Goal: Transaction & Acquisition: Obtain resource

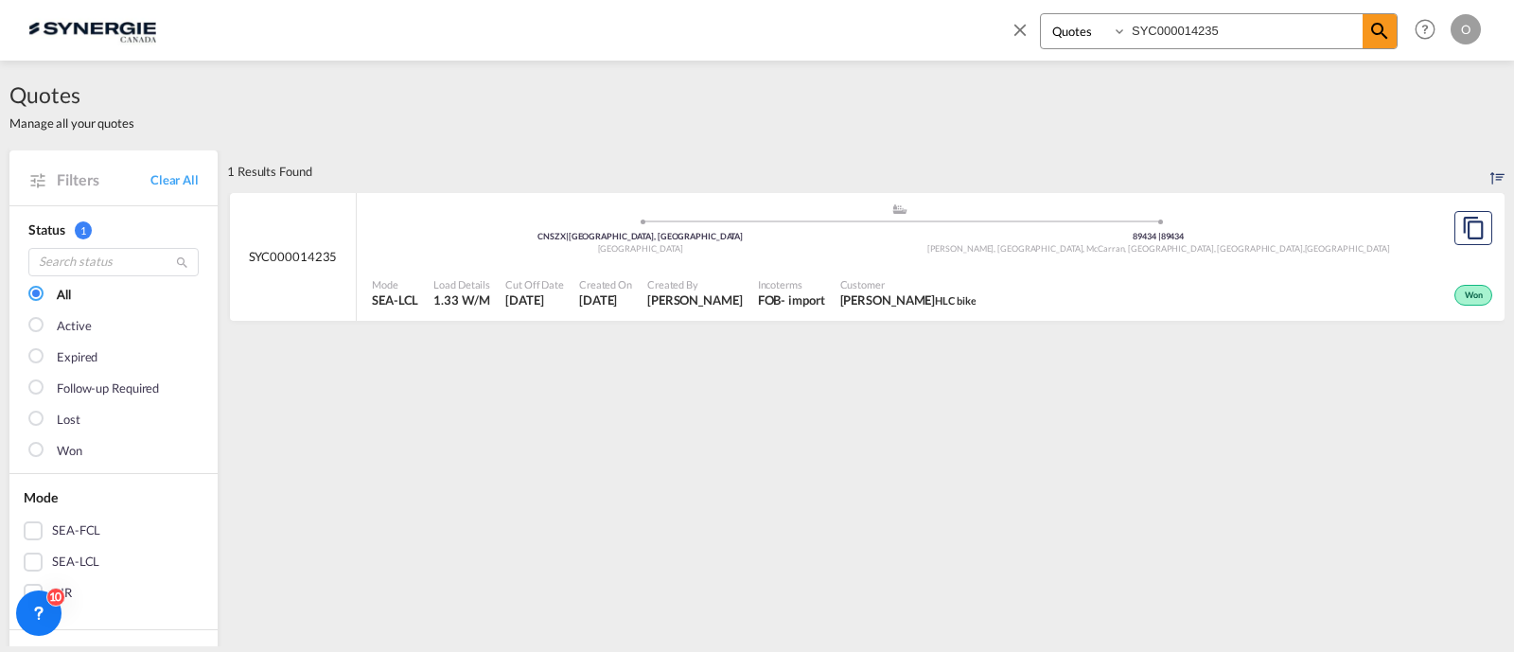
select select "Quotes"
click at [758, 281] on span "Incoterms" at bounding box center [791, 284] width 67 height 14
click at [583, 274] on div "Created On 21 Aug 2025" at bounding box center [606, 293] width 68 height 47
click at [1190, 28] on input "SYC000014235" at bounding box center [1245, 30] width 236 height 33
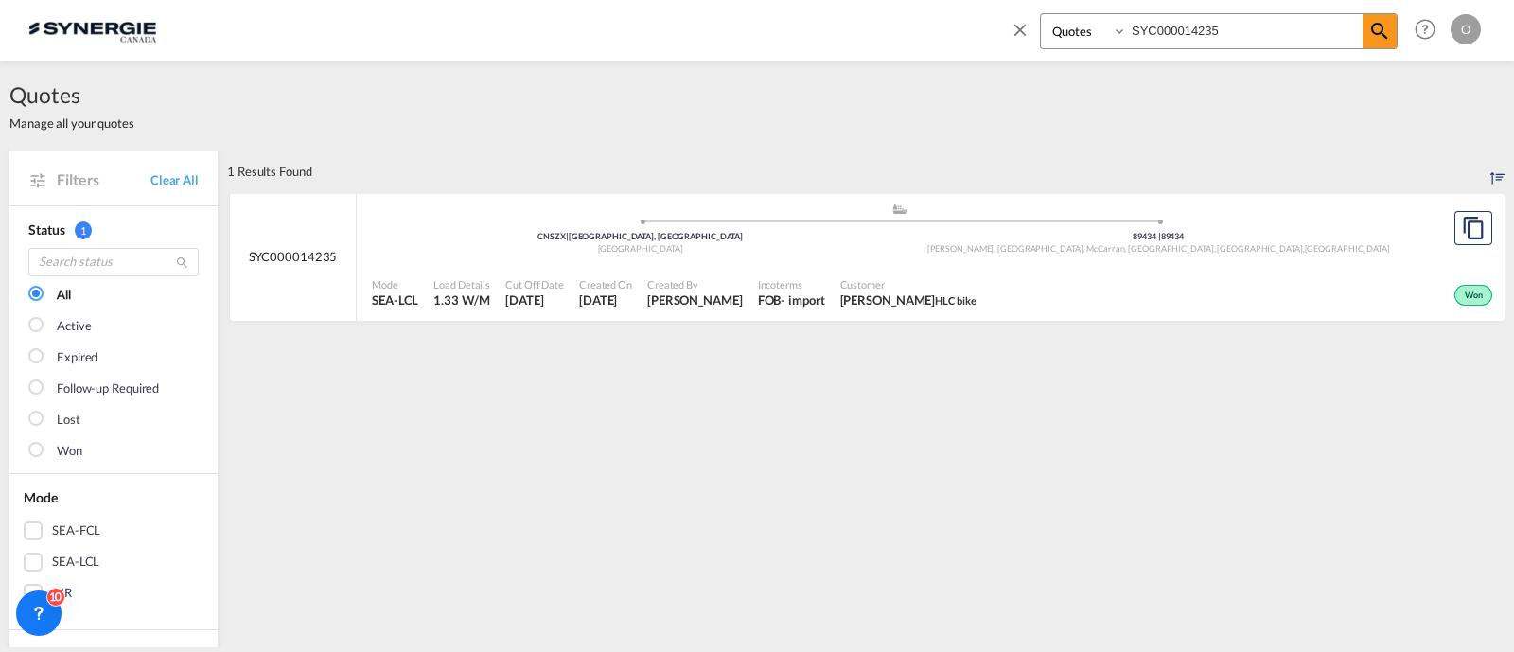
paste input "541"
type input "SYC000014541"
click at [1372, 27] on md-icon "icon-magnify" at bounding box center [1379, 31] width 23 height 23
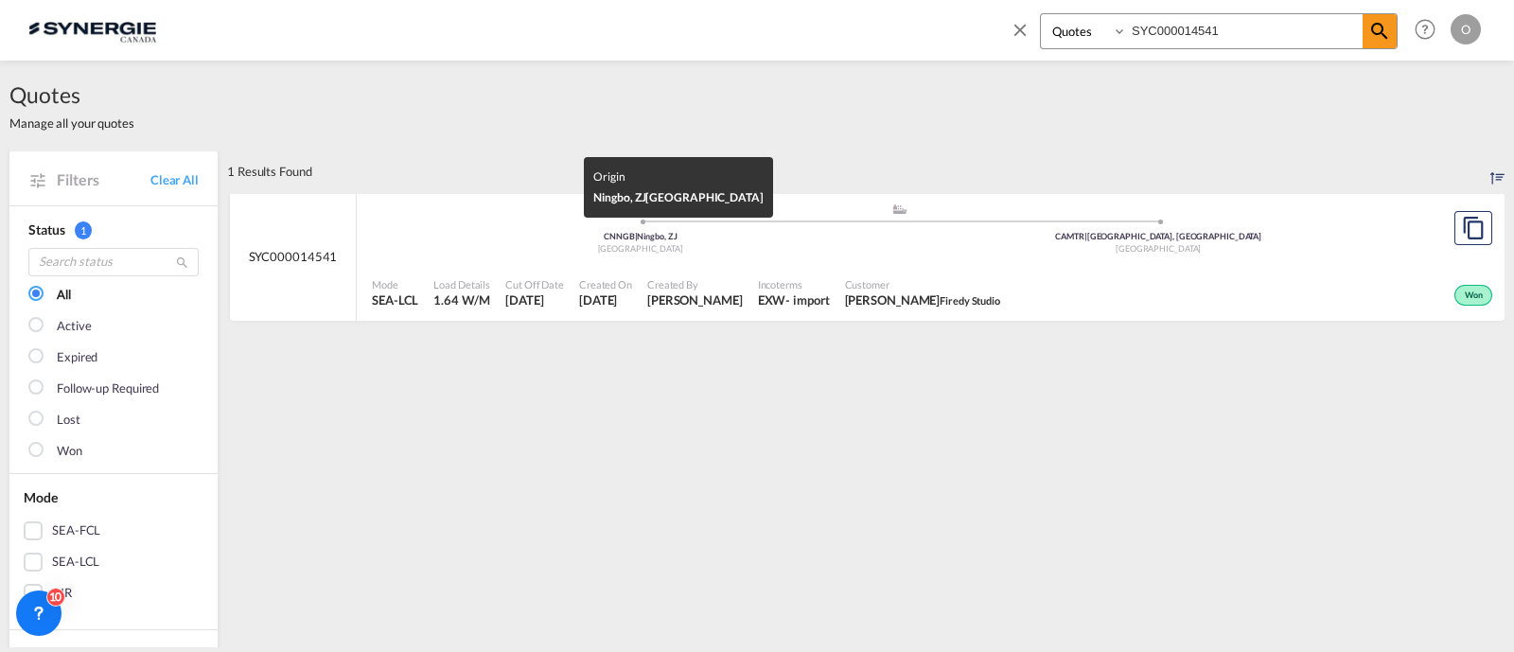
click at [789, 267] on div "Mode SEA-LCL Load Details 1.64 W/M Cut Off Date 4 Sep 2025 Created On 4 Sep 202…" at bounding box center [931, 293] width 1148 height 57
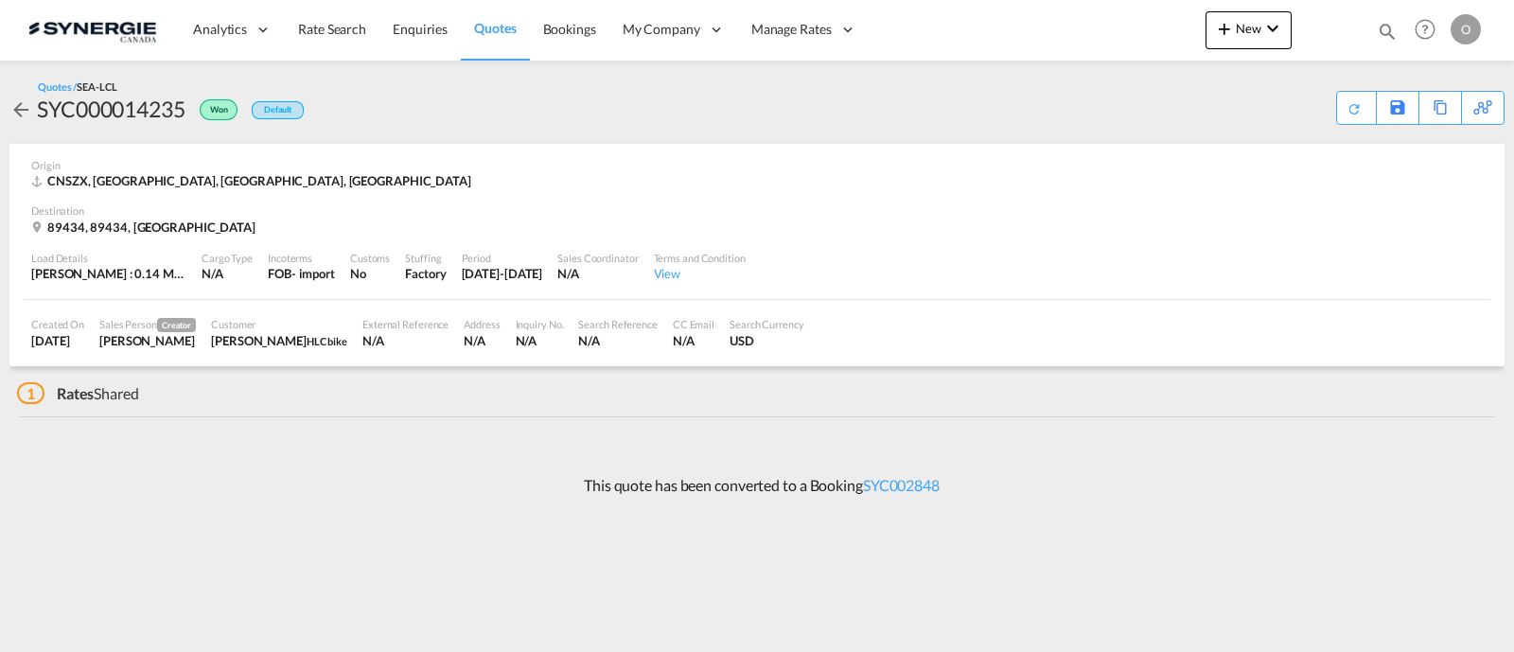
click at [829, 314] on div "Created On 21 Aug 2025 Sales Person Creator Rosa Ho Customer Hala Laalj HLC bik…" at bounding box center [757, 333] width 1467 height 66
click at [618, 255] on div "Sales Coordinator" at bounding box center [597, 258] width 80 height 14
click at [547, 200] on div "Origin CNSZX, Shenzhen, GD, Europe" at bounding box center [756, 174] width 1451 height 61
click at [544, 195] on div "Origin CNSZX, Shenzhen, GD, Europe" at bounding box center [756, 174] width 1451 height 61
click at [28, 104] on md-icon "icon-arrow-left" at bounding box center [20, 109] width 23 height 23
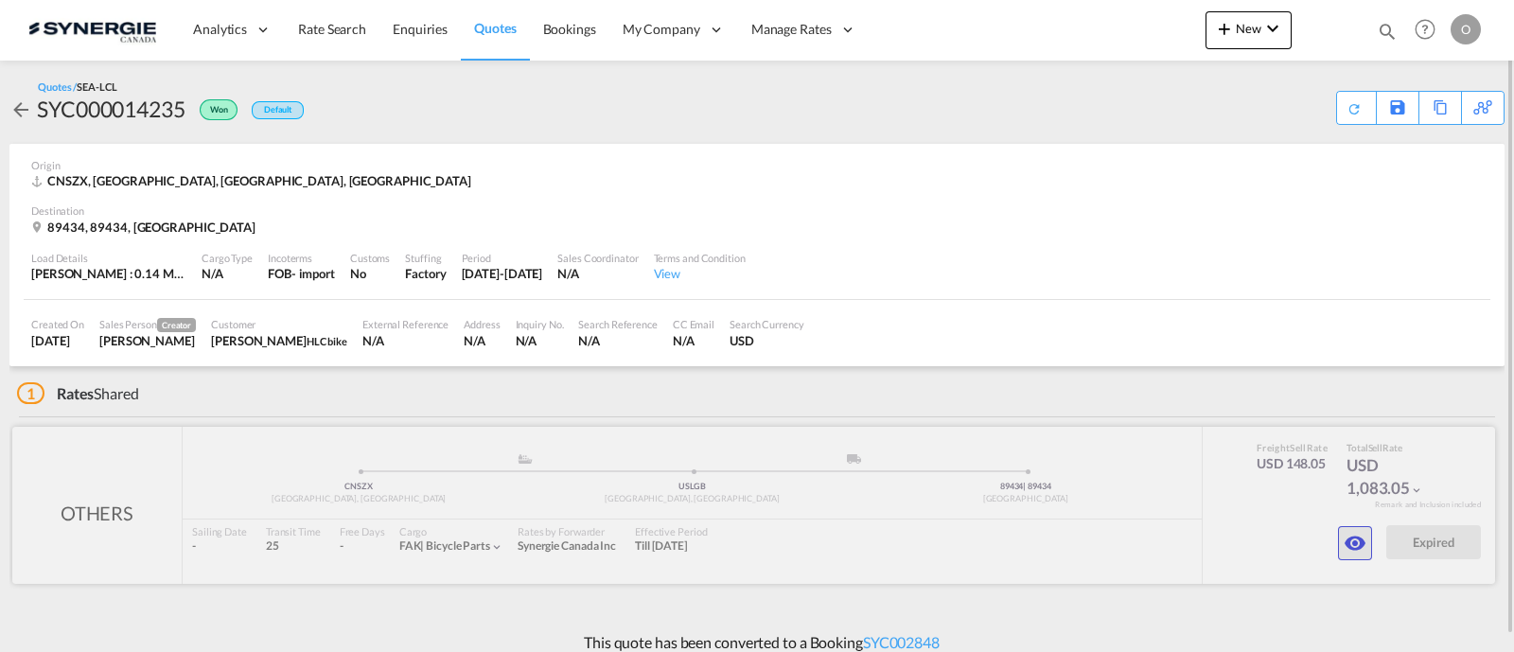
click at [1353, 544] on md-icon "icon-eye" at bounding box center [1355, 543] width 23 height 23
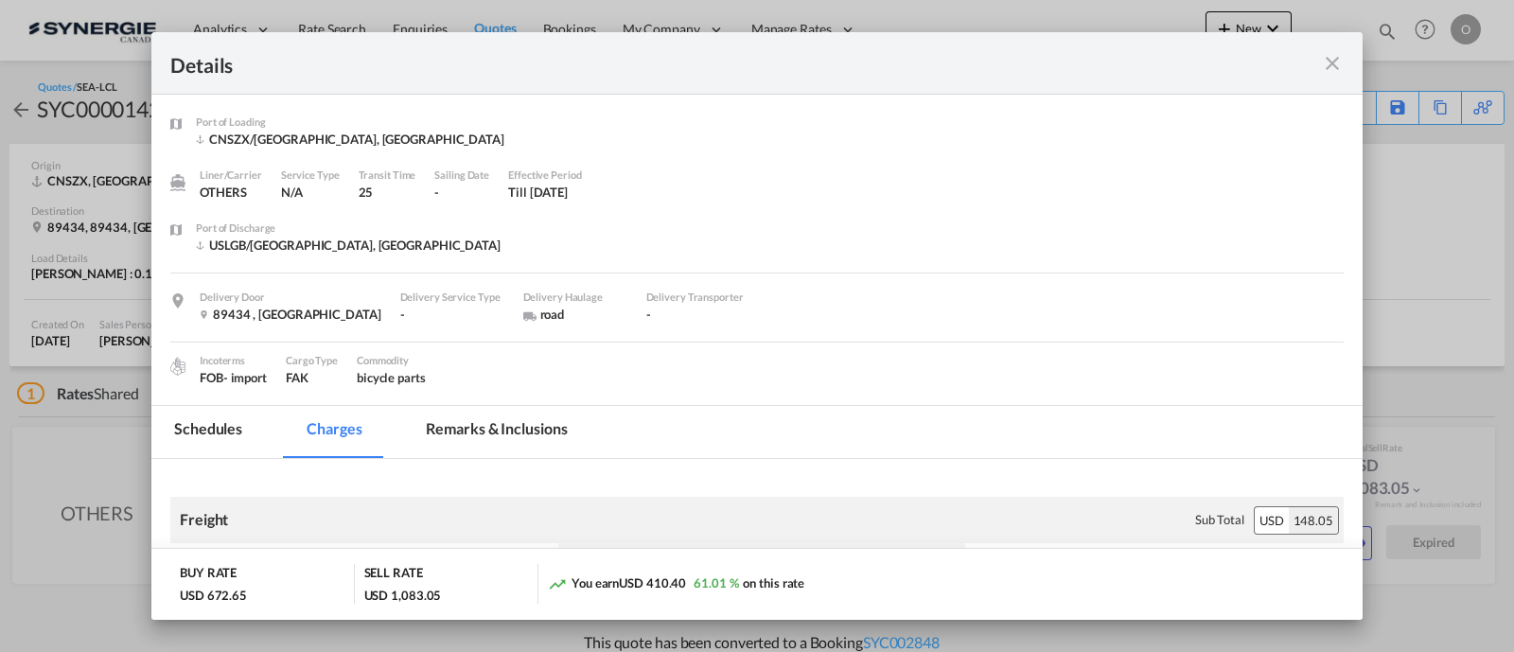
click at [476, 425] on md-tab-item "Remarks & Inclusions" at bounding box center [496, 432] width 186 height 52
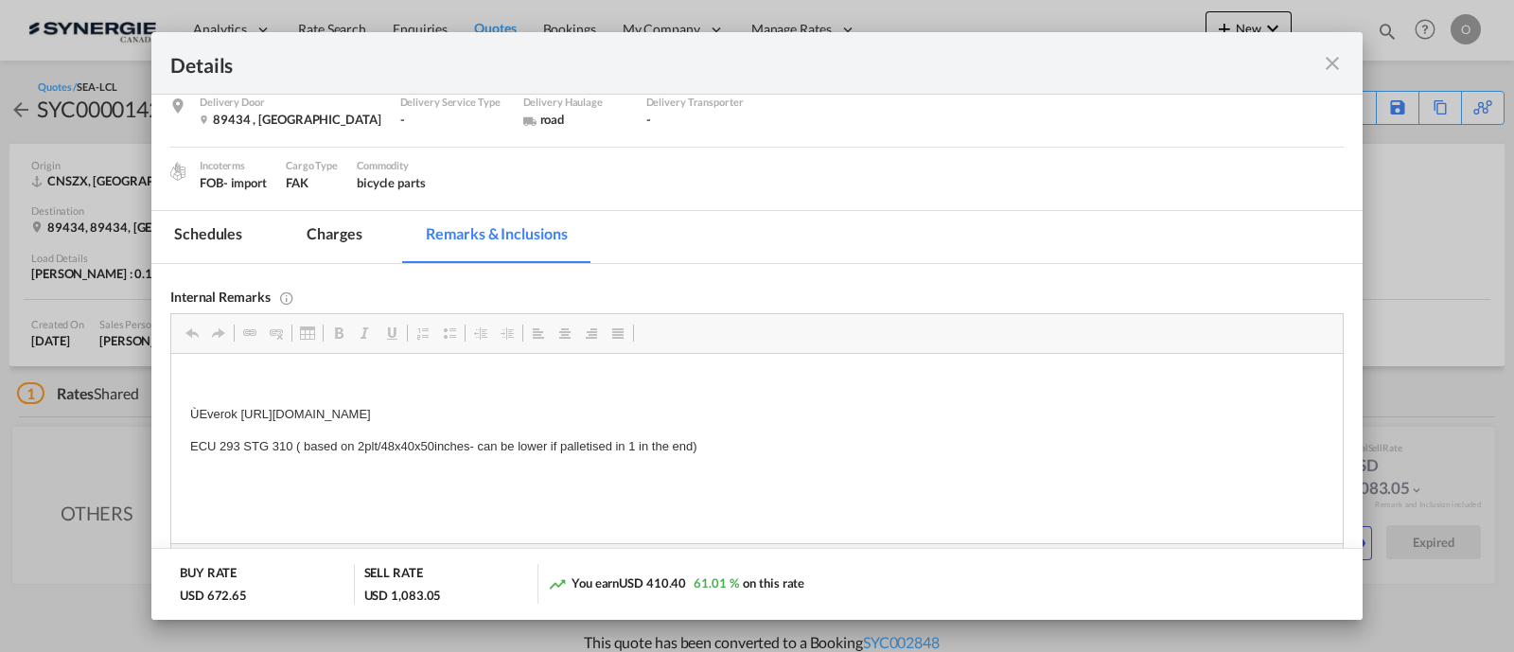
scroll to position [197, 0]
drag, startPoint x: 721, startPoint y: 446, endPoint x: 669, endPoint y: 446, distance: 52.0
drag, startPoint x: 401, startPoint y: 50, endPoint x: 499, endPoint y: 37, distance: 98.4
click at [499, 37] on div "Details" at bounding box center [756, 63] width 1211 height 62
drag, startPoint x: 447, startPoint y: 59, endPoint x: 608, endPoint y: 45, distance: 162.3
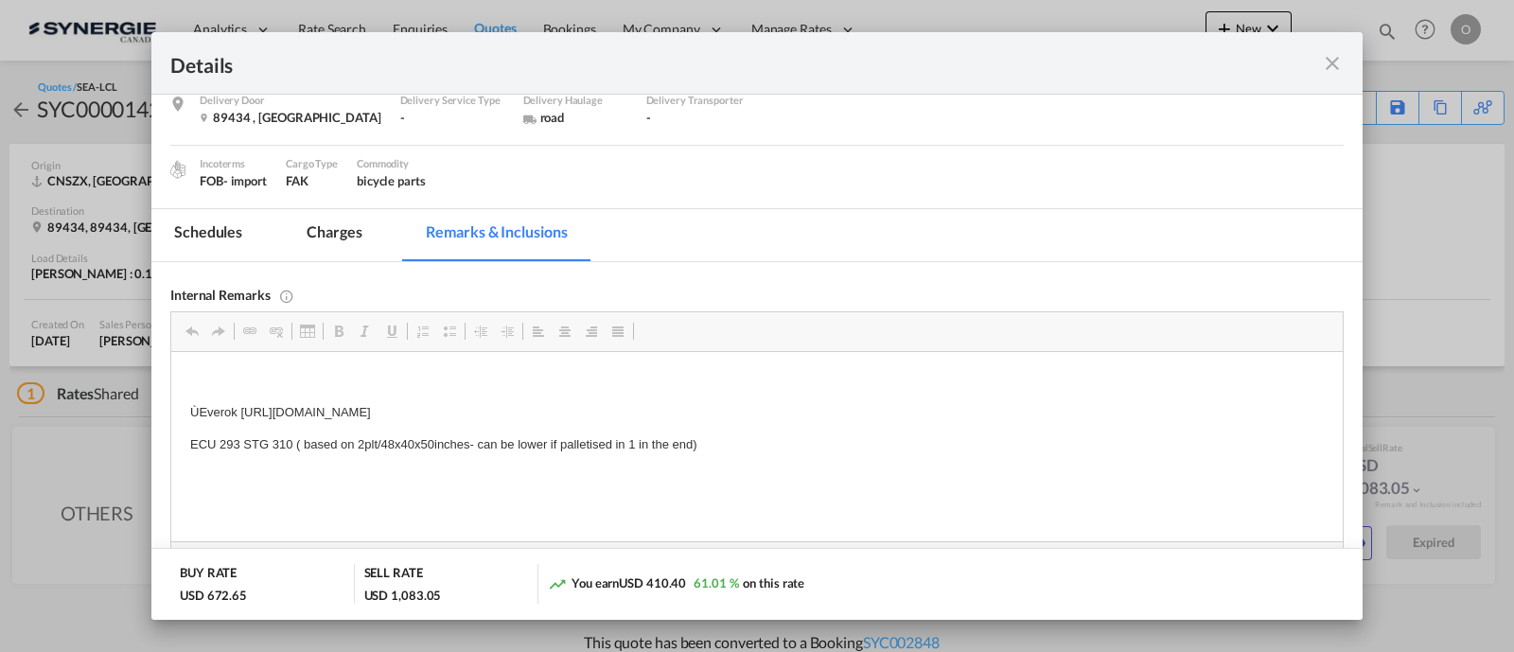
click at [608, 45] on div "Details" at bounding box center [756, 63] width 1211 height 62
click at [1102, 305] on div "Internal Remarks Rich Text Editor, editor6 Editor toolbars Clipboard/Undo Undo …" at bounding box center [756, 415] width 1173 height 306
drag, startPoint x: 833, startPoint y: 55, endPoint x: 945, endPoint y: 48, distance: 112.8
click at [945, 48] on div "Details" at bounding box center [756, 63] width 1211 height 62
drag, startPoint x: 1351, startPoint y: 58, endPoint x: 1329, endPoint y: 58, distance: 21.8
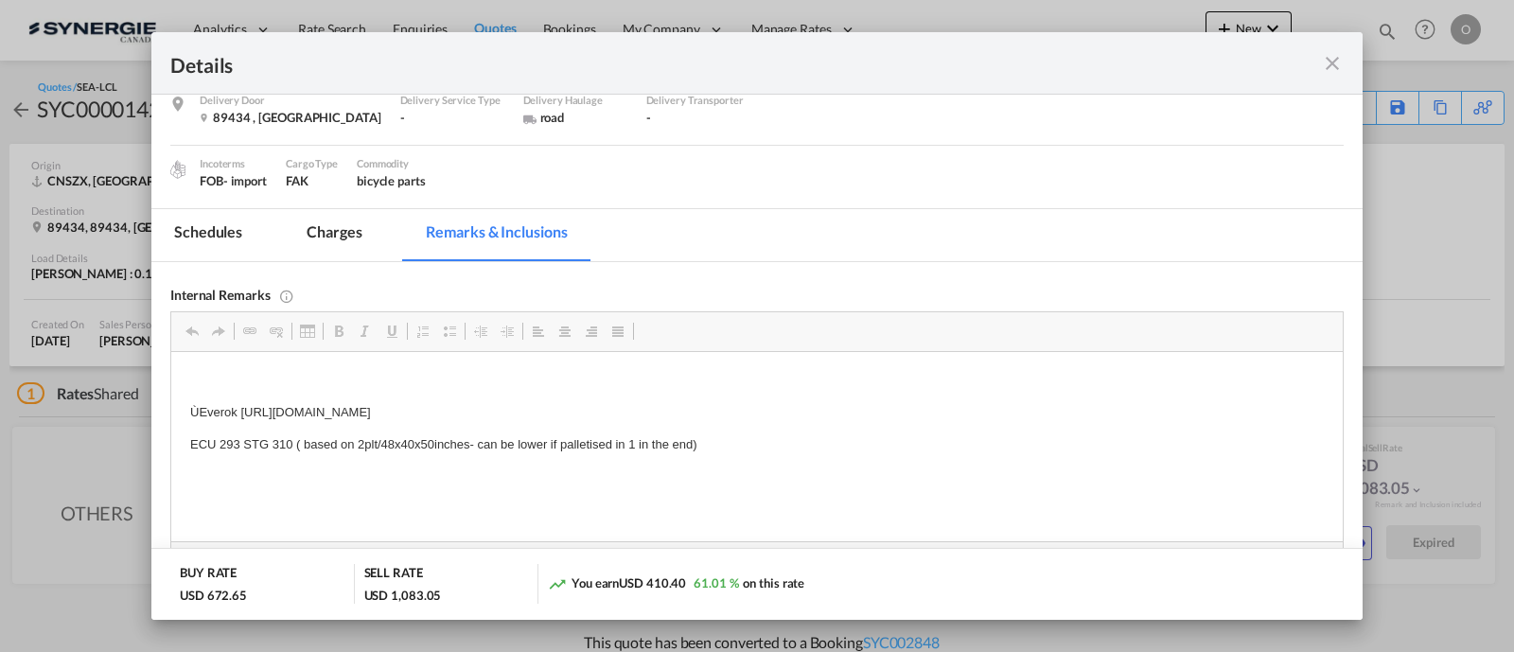
click at [1351, 57] on div "Details" at bounding box center [756, 63] width 1211 height 62
click at [1342, 61] on md-icon "icon-close fg-AAA8AD m-0 cursor" at bounding box center [1332, 63] width 23 height 23
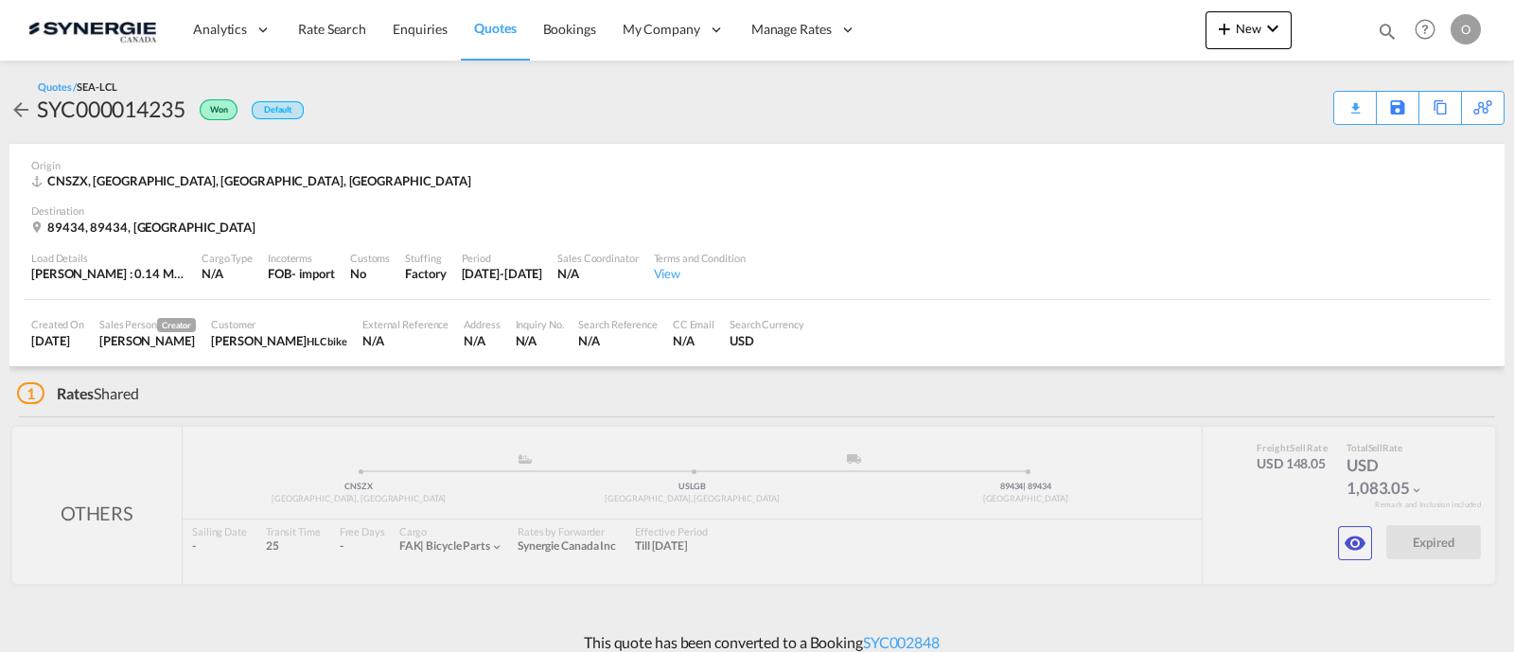
scroll to position [142, 0]
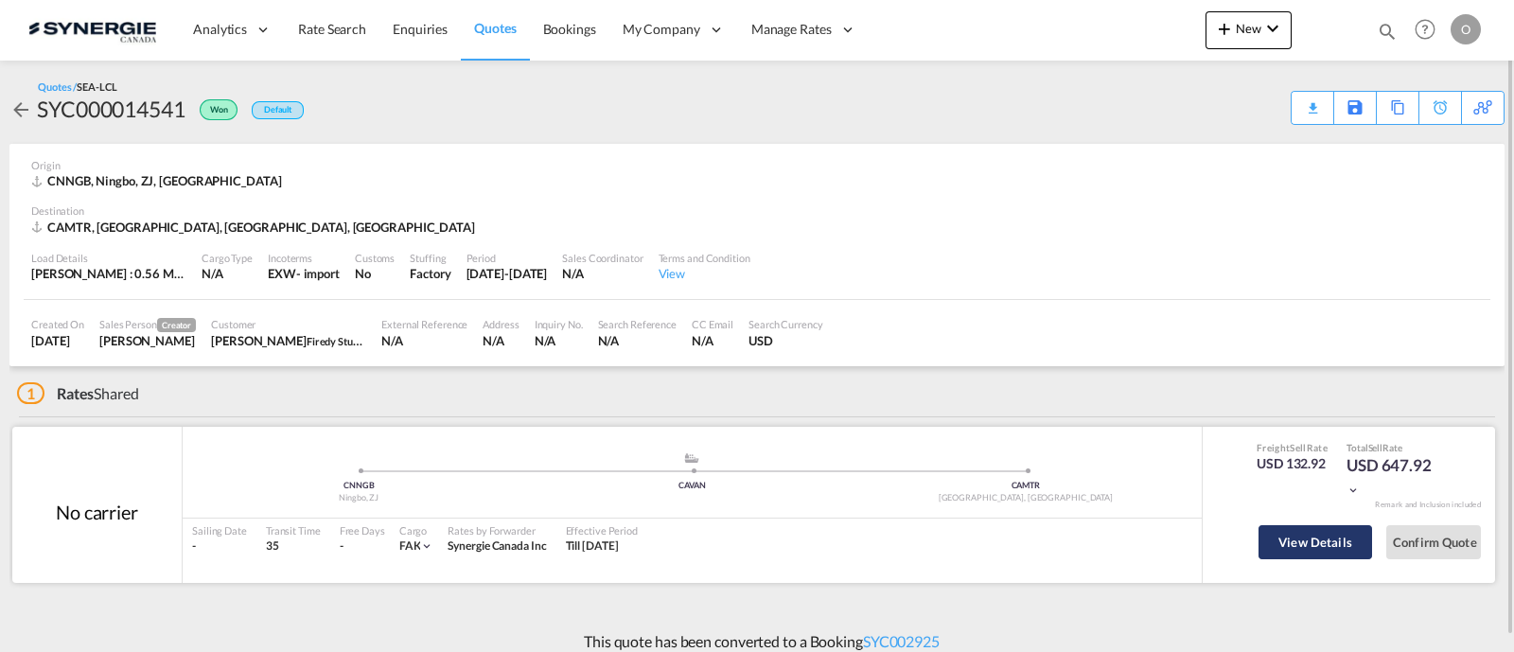
click at [1303, 536] on button "View Details" at bounding box center [1315, 542] width 114 height 34
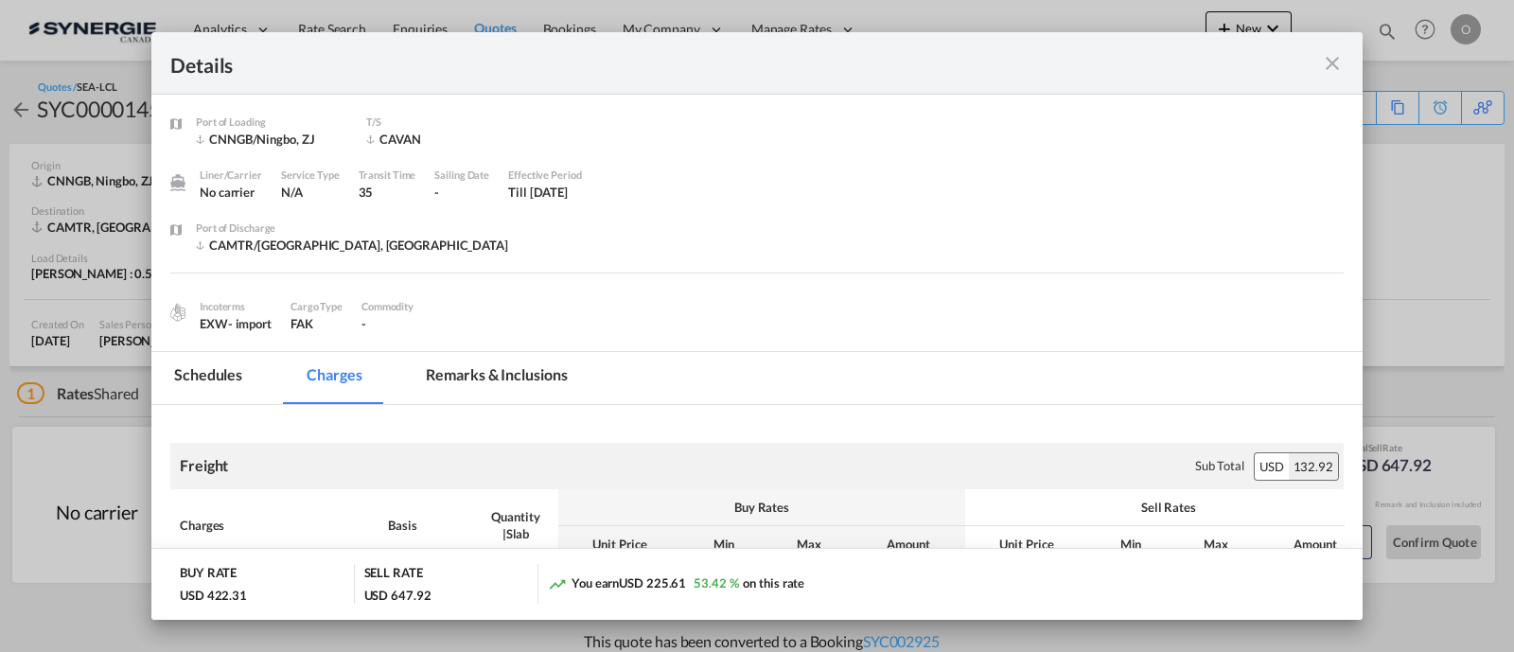
click at [333, 367] on md-tab-item "Charges" at bounding box center [334, 378] width 100 height 52
click at [500, 362] on md-tab-item "Remarks & Inclusions" at bounding box center [496, 378] width 186 height 52
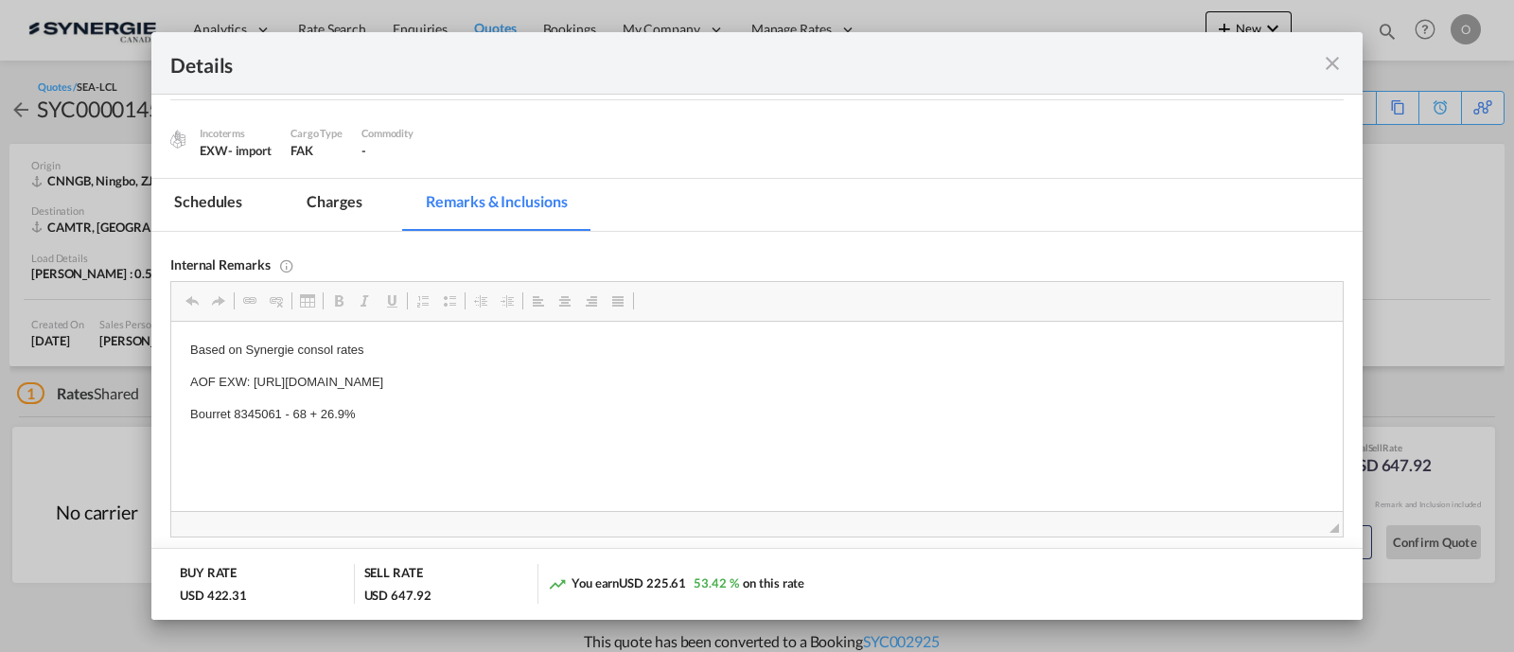
scroll to position [182, 0]
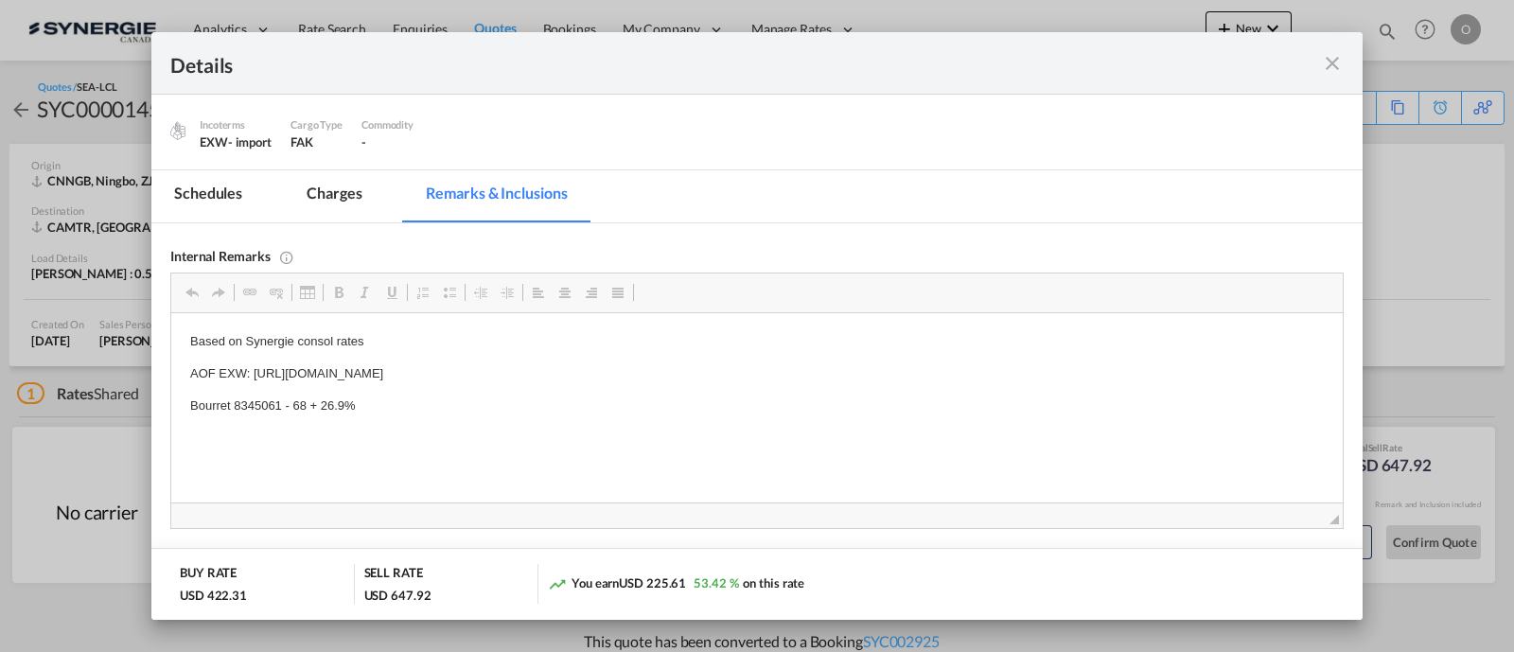
drag, startPoint x: 1309, startPoint y: 62, endPoint x: 1320, endPoint y: 59, distance: 11.7
click at [1309, 62] on div "Port of Loading ..." at bounding box center [1284, 63] width 117 height 24
click at [1322, 64] on md-icon "icon-close fg-AAA8AD m-0 cursor" at bounding box center [1332, 63] width 23 height 23
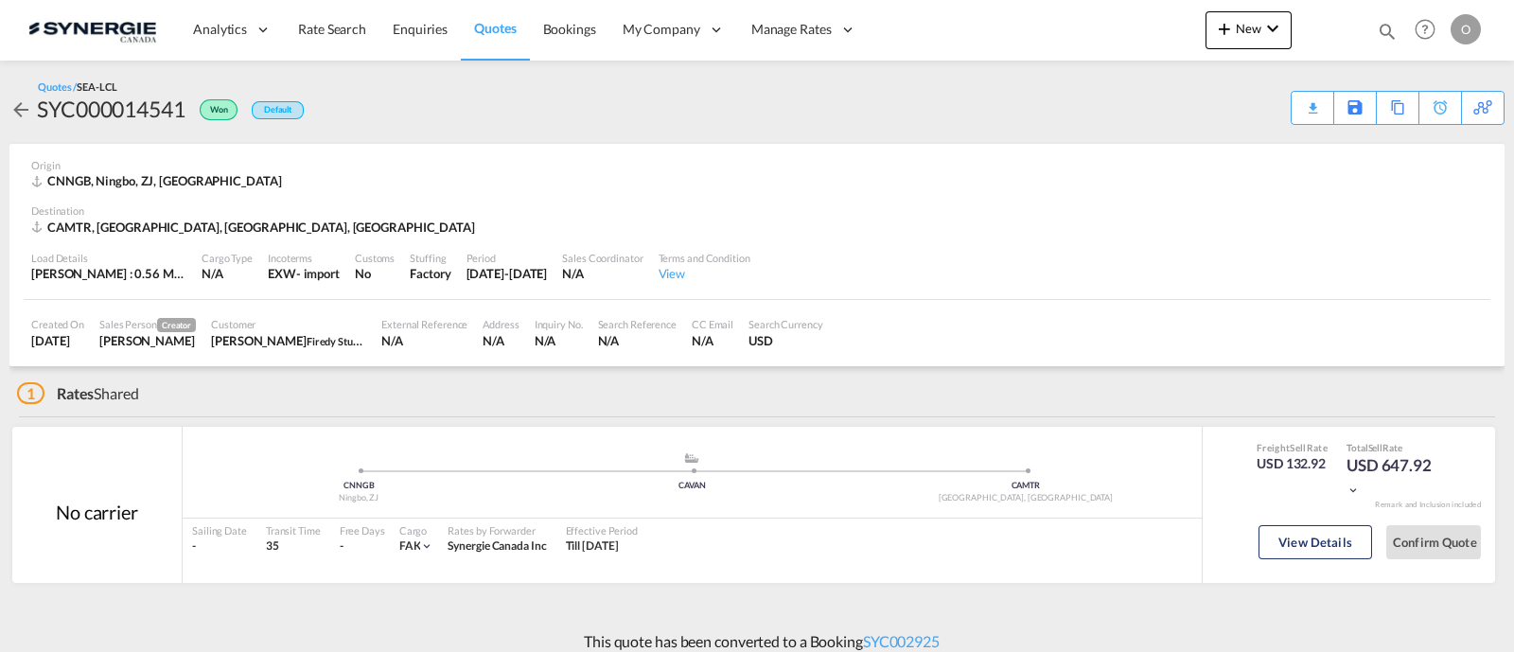
scroll to position [89, 0]
click at [1386, 30] on md-icon "icon-magnify" at bounding box center [1387, 31] width 21 height 21
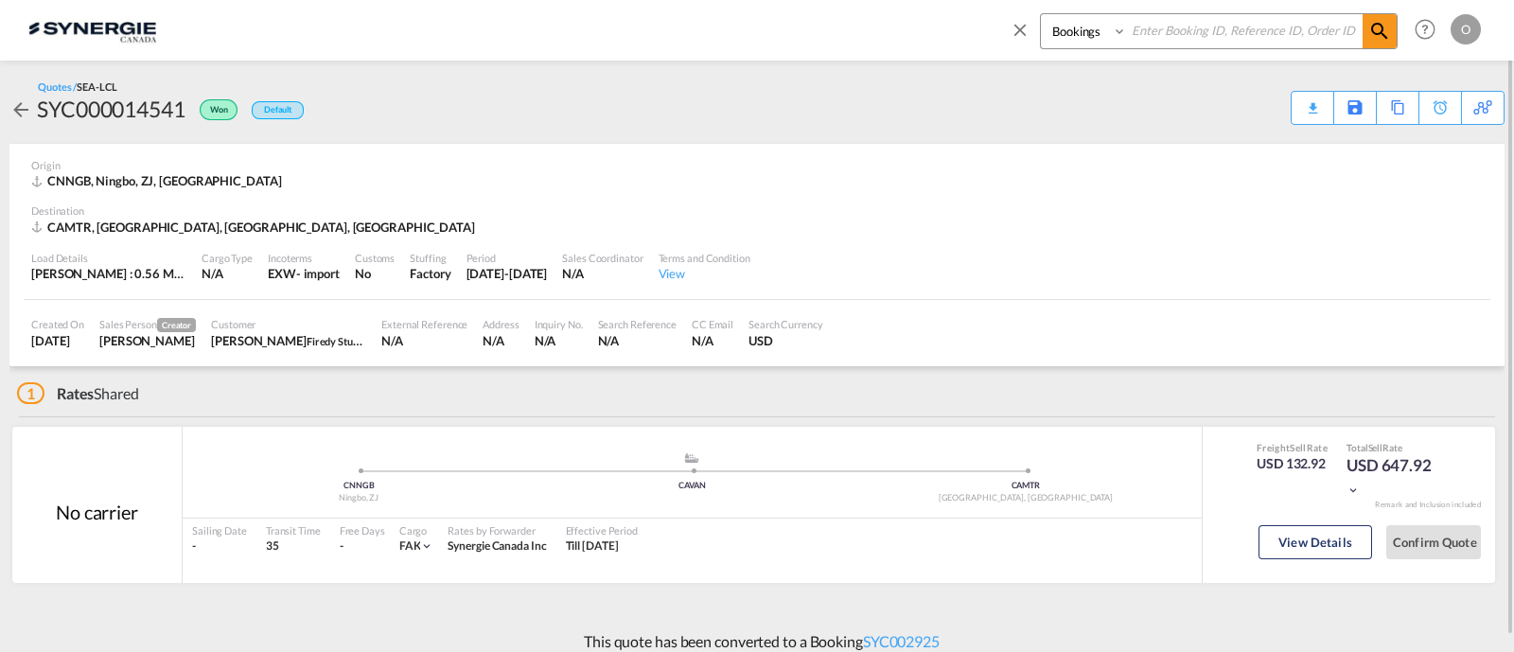
click at [1086, 30] on select "Bookings Quotes Enquiries" at bounding box center [1086, 31] width 90 height 34
select select "Quotes"
click at [1041, 14] on select "Bookings Quotes Enquiries" at bounding box center [1086, 31] width 90 height 34
click at [1169, 38] on input at bounding box center [1245, 30] width 236 height 33
paste input "SYC000013309-A"
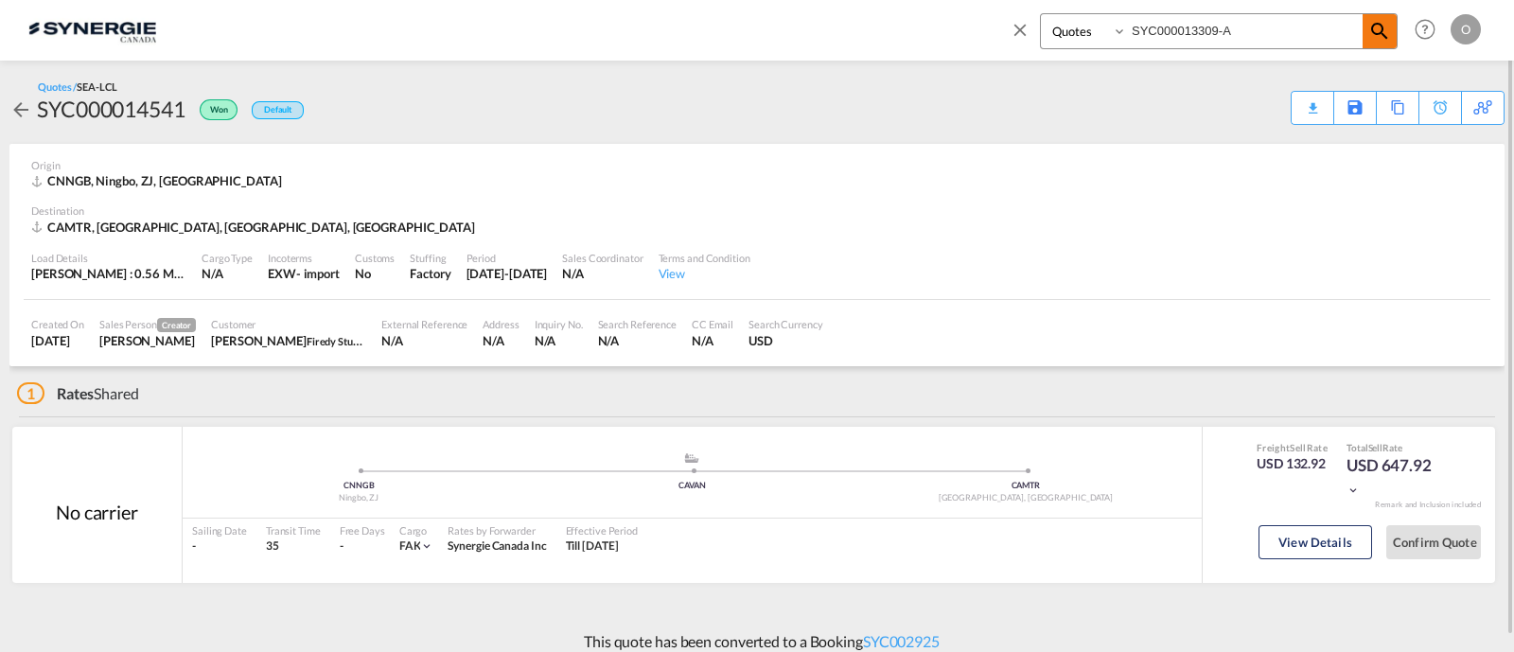
type input "SYC000013309-A"
click at [1386, 28] on md-icon "icon-magnify" at bounding box center [1379, 31] width 23 height 23
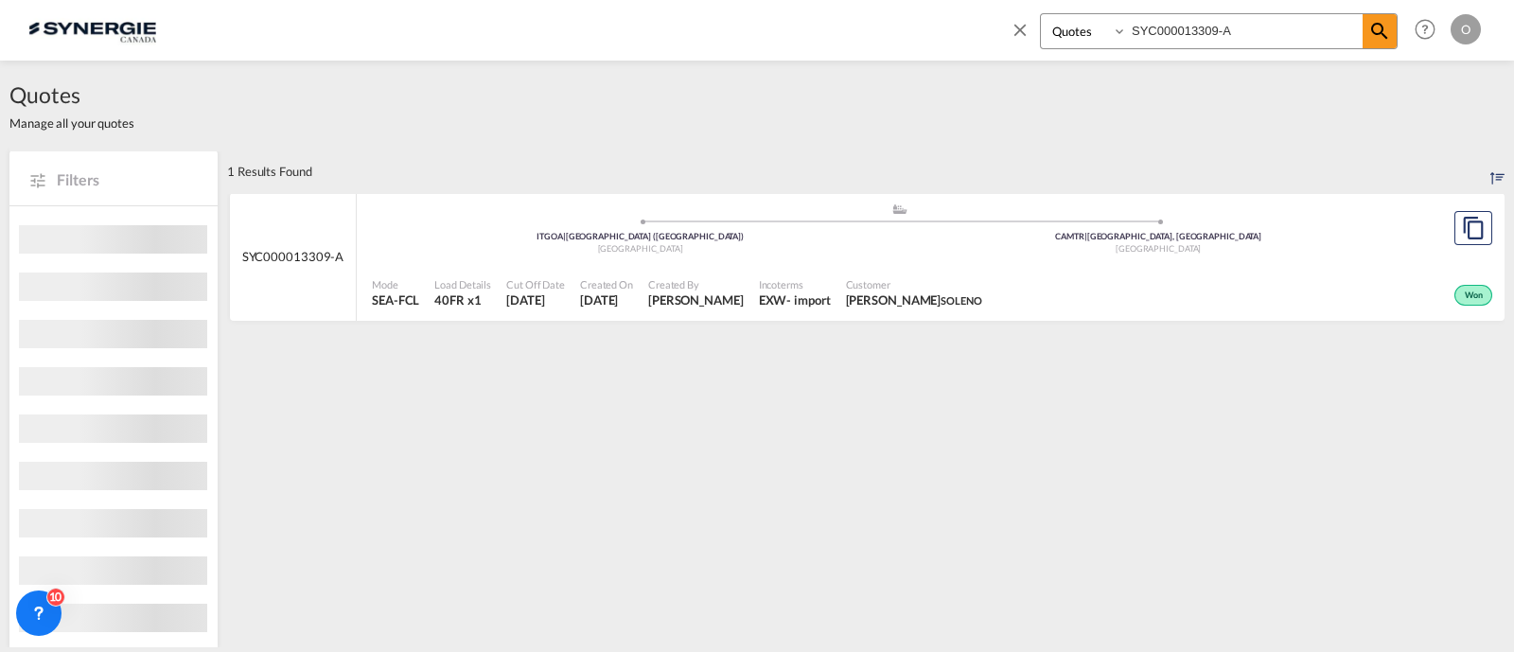
click at [771, 256] on div ".a{fill:#aaa8ad;} .a{fill:#aaa8ad;} ITGOA | Genova (Genoa) Italy CAMTR | Montre…" at bounding box center [899, 230] width 1055 height 57
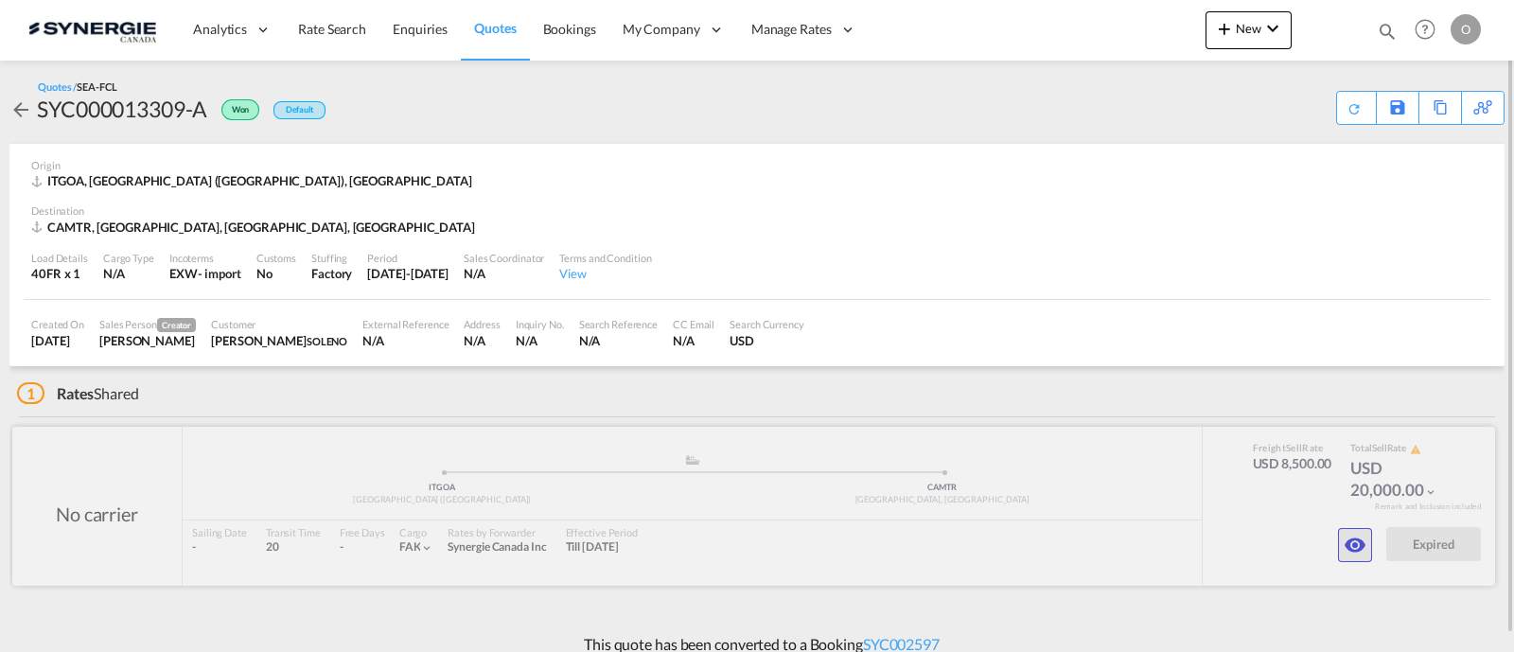
click at [1345, 545] on md-icon "icon-eye" at bounding box center [1355, 545] width 23 height 23
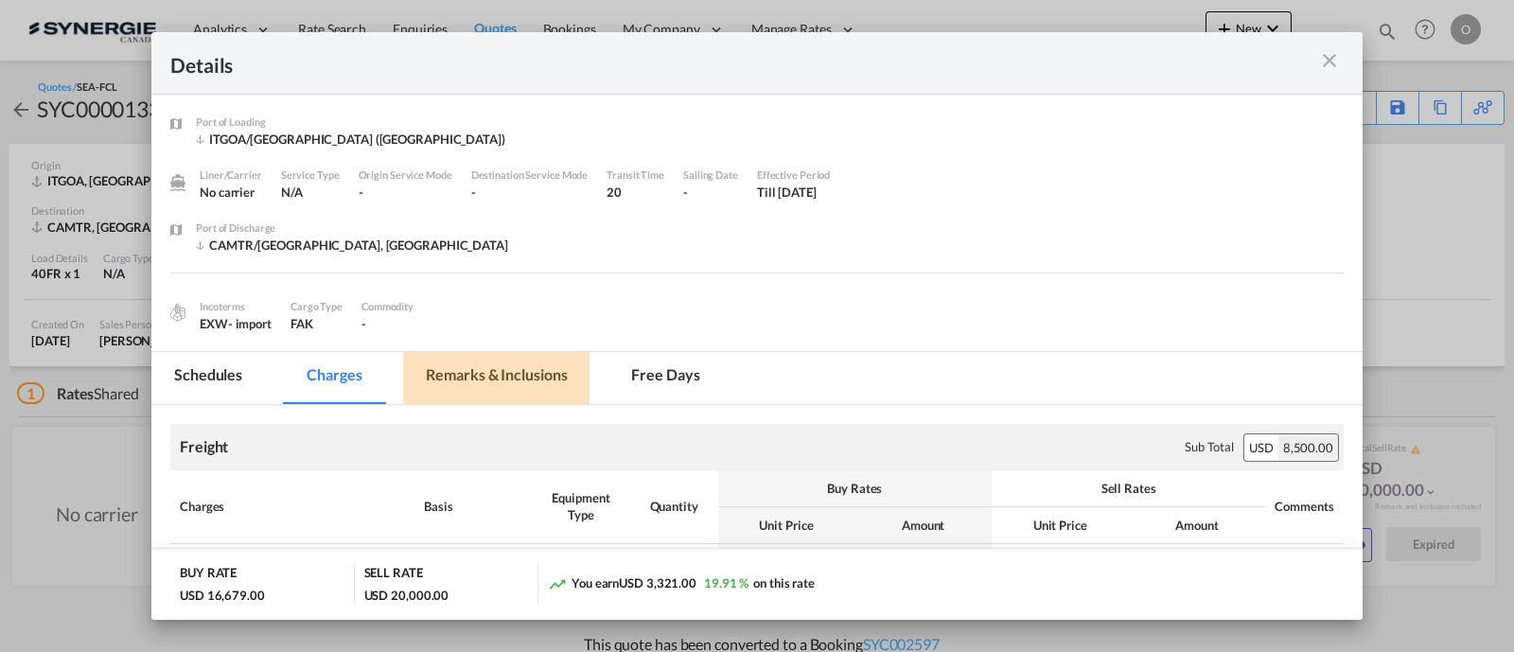
click at [523, 384] on md-tab-item "Remarks & Inclusions" at bounding box center [496, 378] width 186 height 52
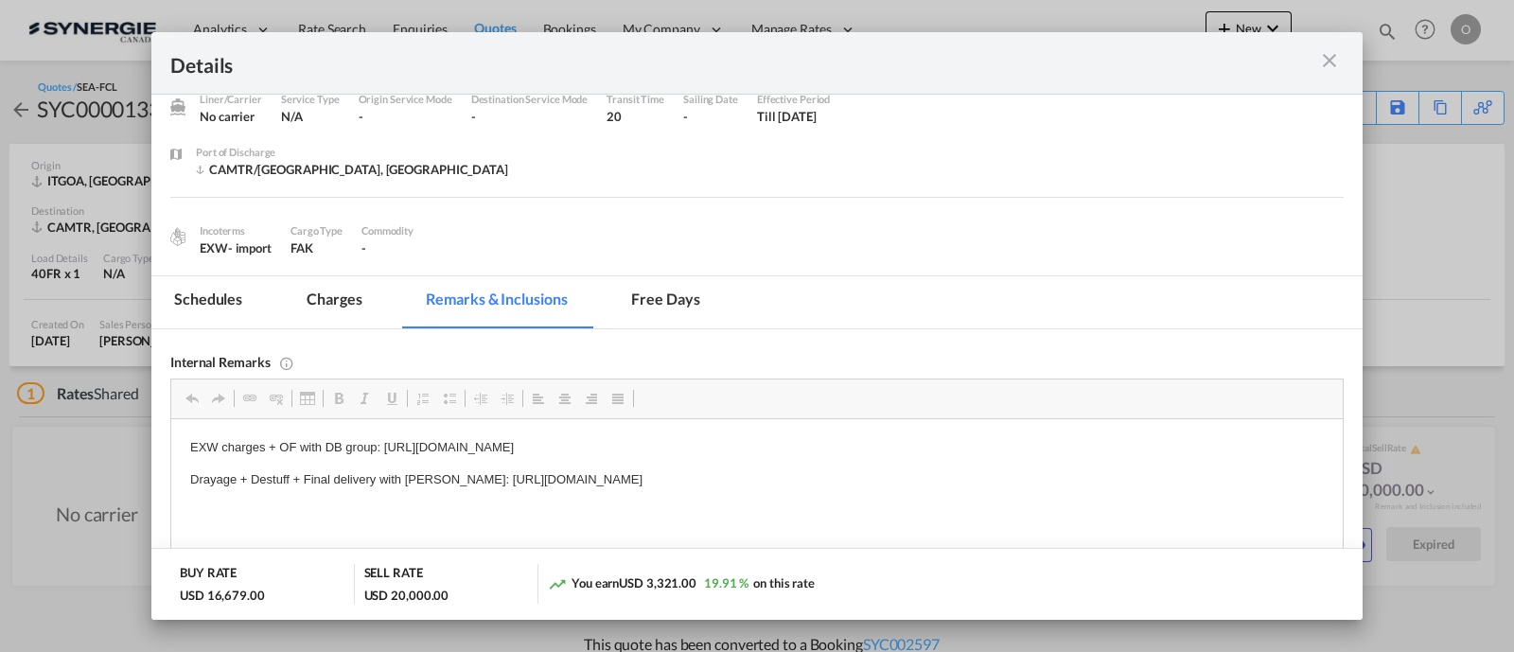
scroll to position [79, 0]
click at [1330, 65] on md-icon "icon-close m-3 fg-AAA8AD cursor" at bounding box center [1329, 60] width 23 height 23
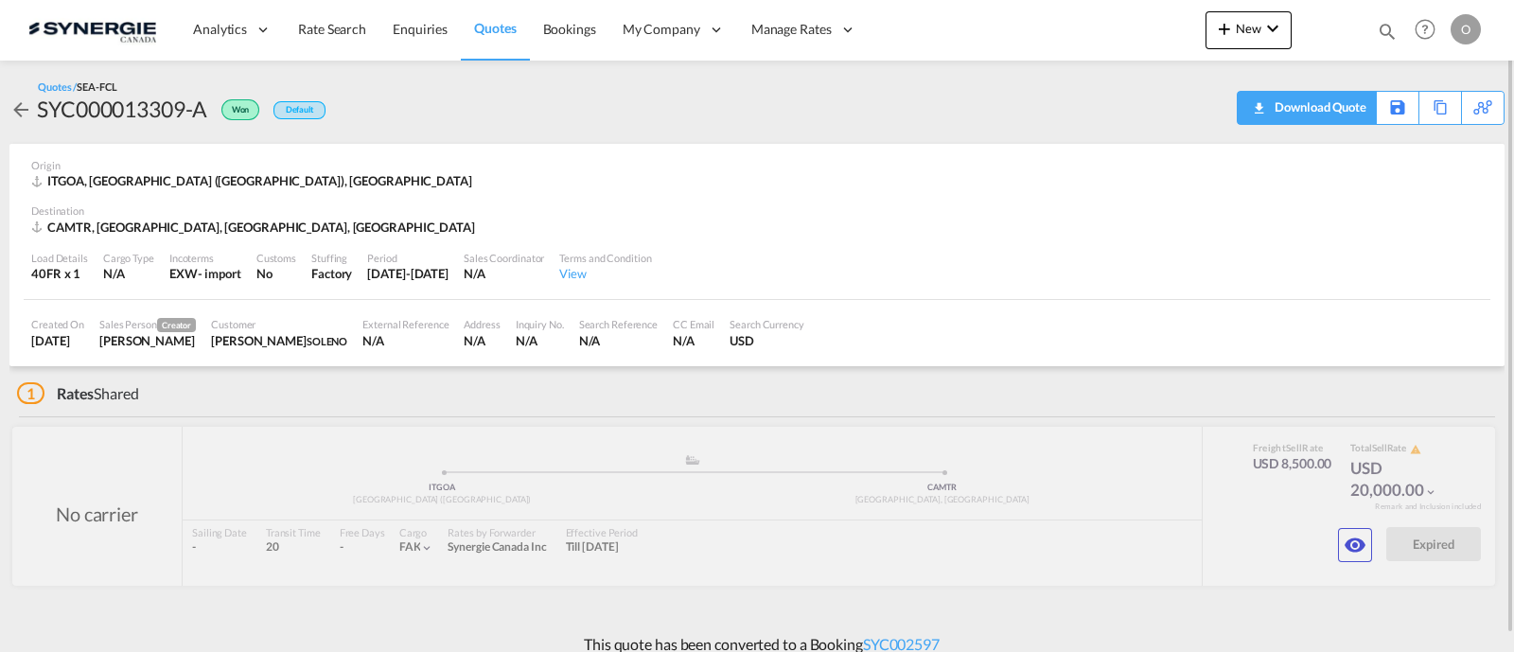
click at [1339, 113] on div "Download Quote" at bounding box center [1318, 107] width 97 height 30
